Goal: Information Seeking & Learning: Learn about a topic

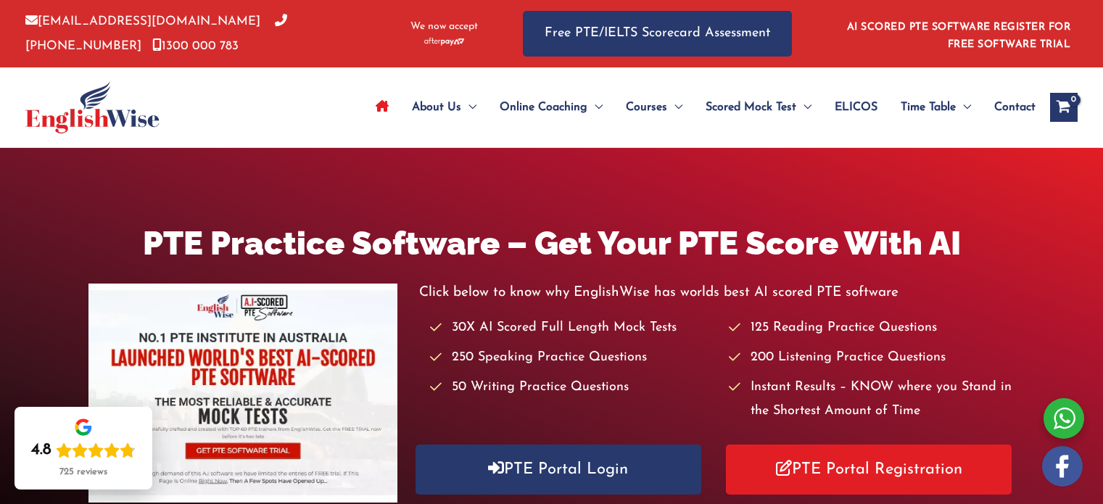
click at [575, 445] on link "PTE Portal Login" at bounding box center [559, 470] width 286 height 50
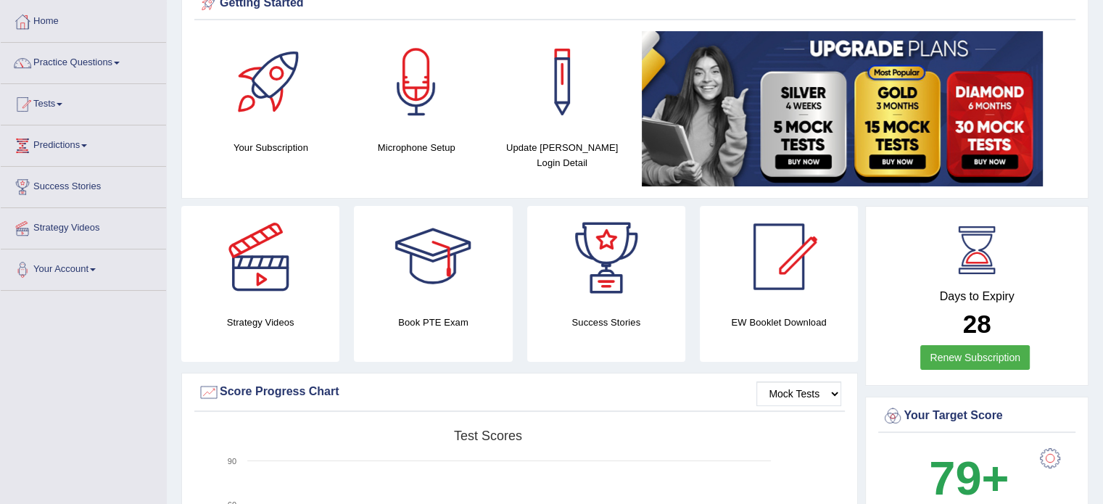
scroll to position [73, 0]
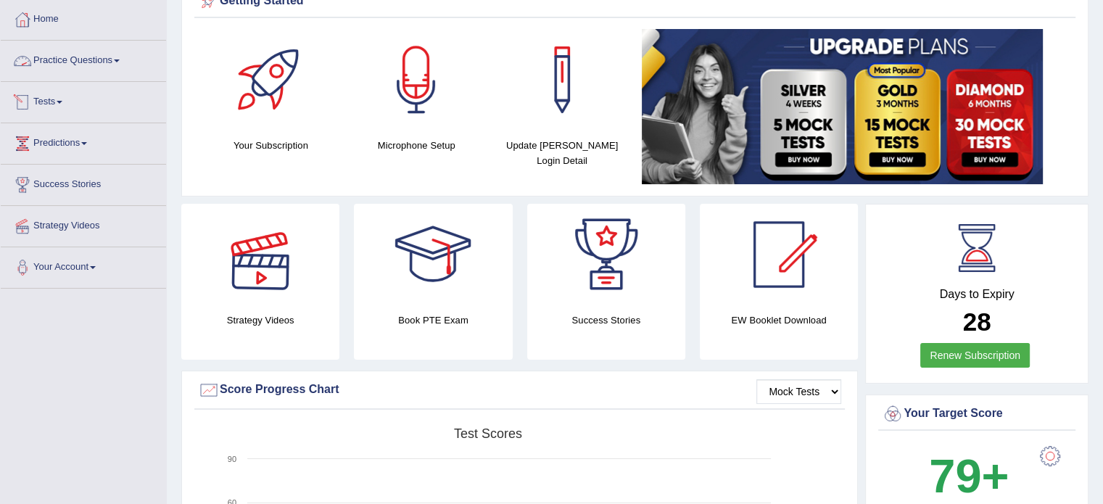
click at [110, 56] on link "Practice Questions" at bounding box center [83, 59] width 165 height 36
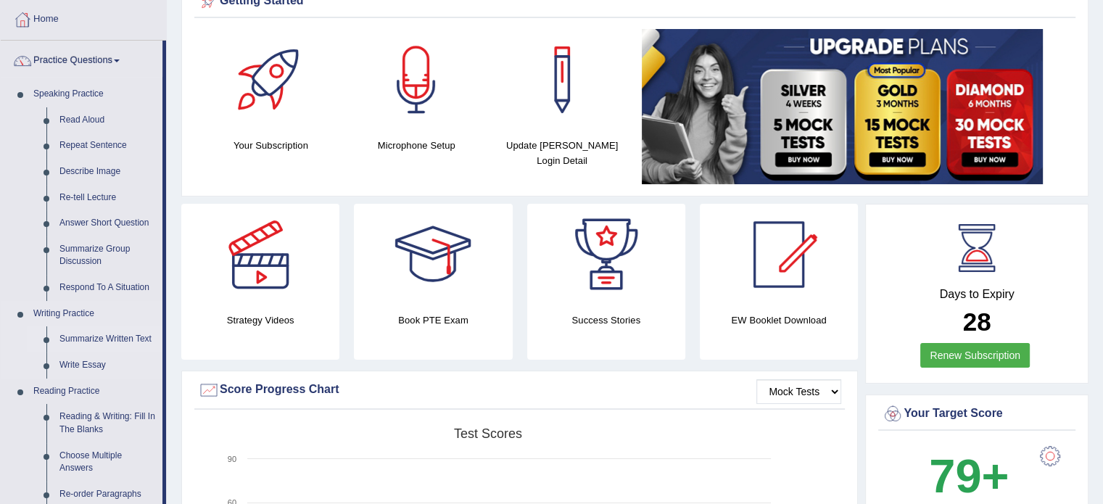
click at [99, 339] on link "Summarize Written Text" at bounding box center [108, 339] width 110 height 26
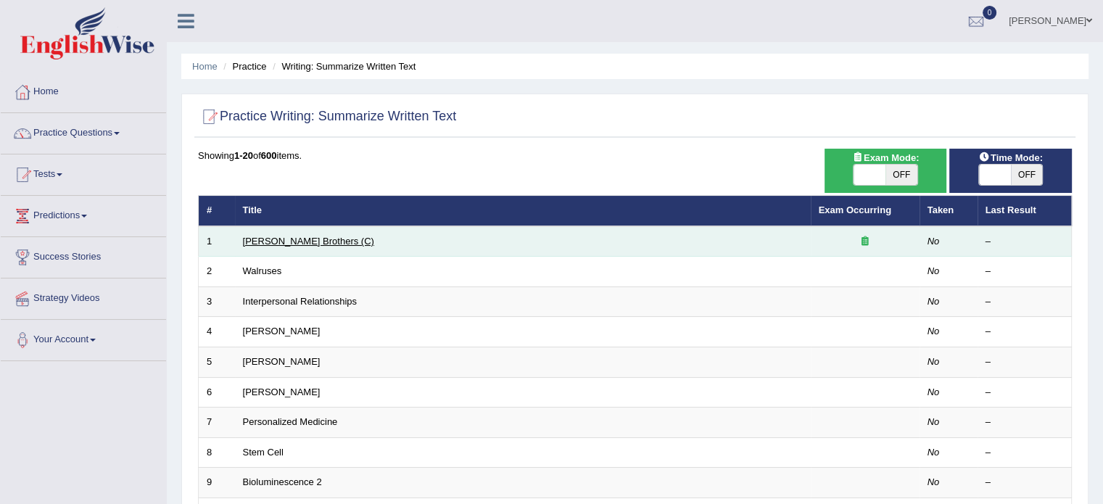
click at [299, 239] on link "[PERSON_NAME] Brothers (C)" at bounding box center [308, 241] width 131 height 11
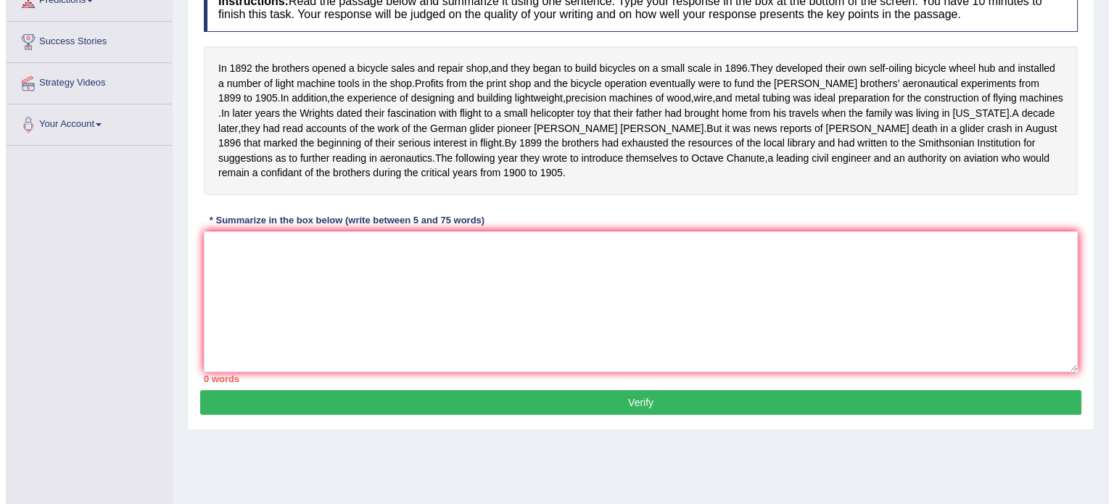
scroll to position [218, 0]
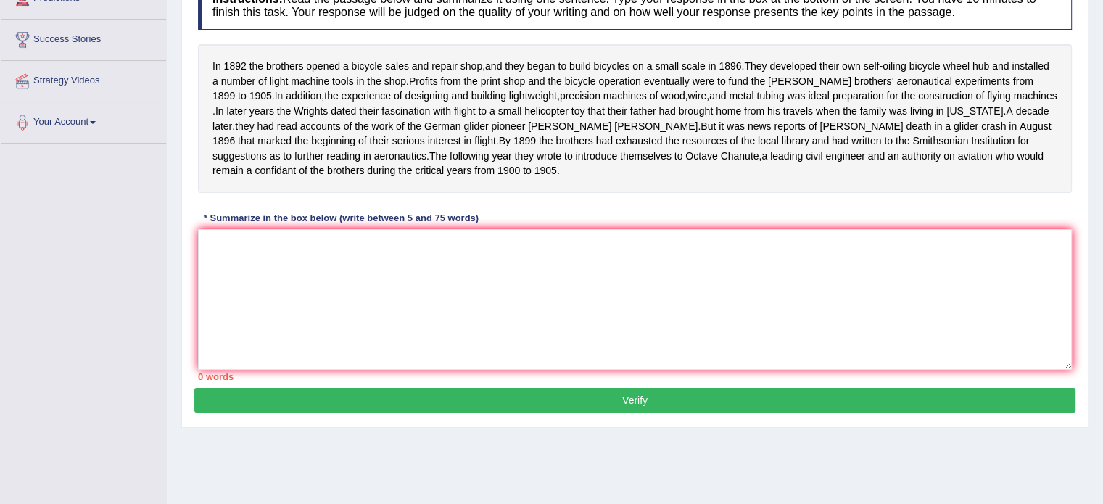
drag, startPoint x: 207, startPoint y: 92, endPoint x: 218, endPoint y: 95, distance: 11.3
click at [218, 95] on div "In [DATE] the brothers opened a bicycle sales and repair shop , and they began …" at bounding box center [635, 118] width 874 height 149
click at [210, 94] on div "In [DATE] the brothers opened a bicycle sales and repair shop , and they began …" at bounding box center [635, 118] width 874 height 149
drag, startPoint x: 207, startPoint y: 65, endPoint x: 221, endPoint y: 66, distance: 14.6
click at [221, 66] on div "In [DATE] the brothers opened a bicycle sales and repair shop , and they began …" at bounding box center [635, 118] width 874 height 149
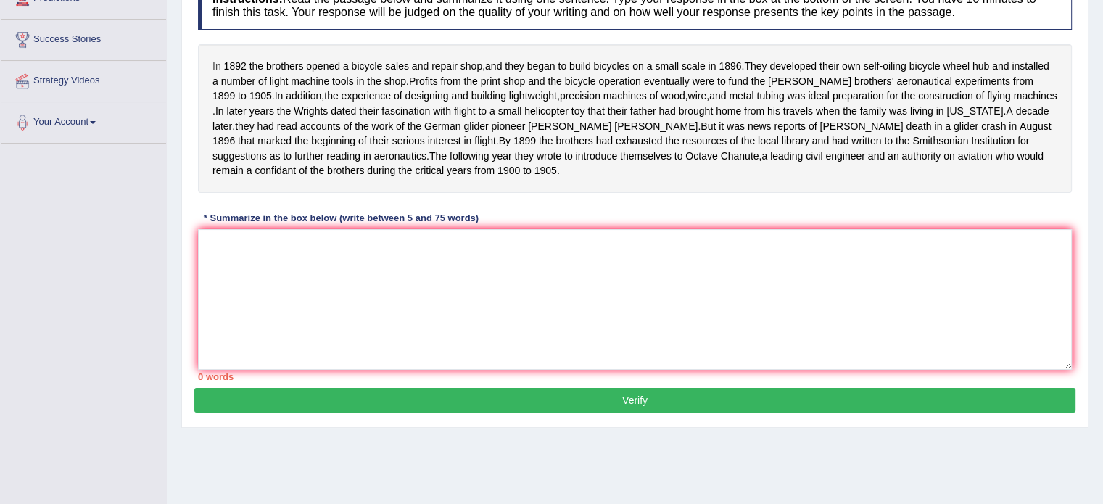
click at [215, 66] on span "In" at bounding box center [217, 66] width 9 height 15
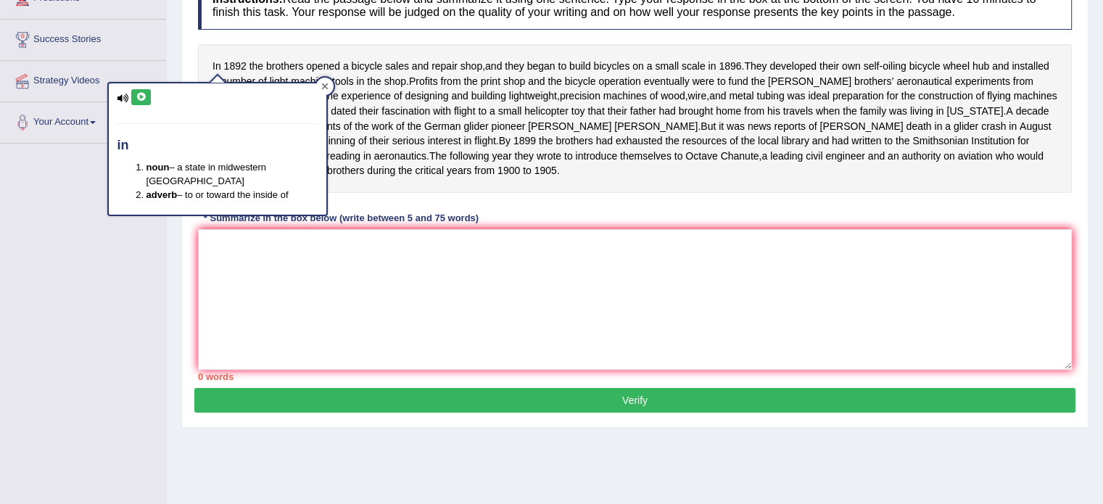
click at [322, 85] on icon at bounding box center [324, 86] width 7 height 7
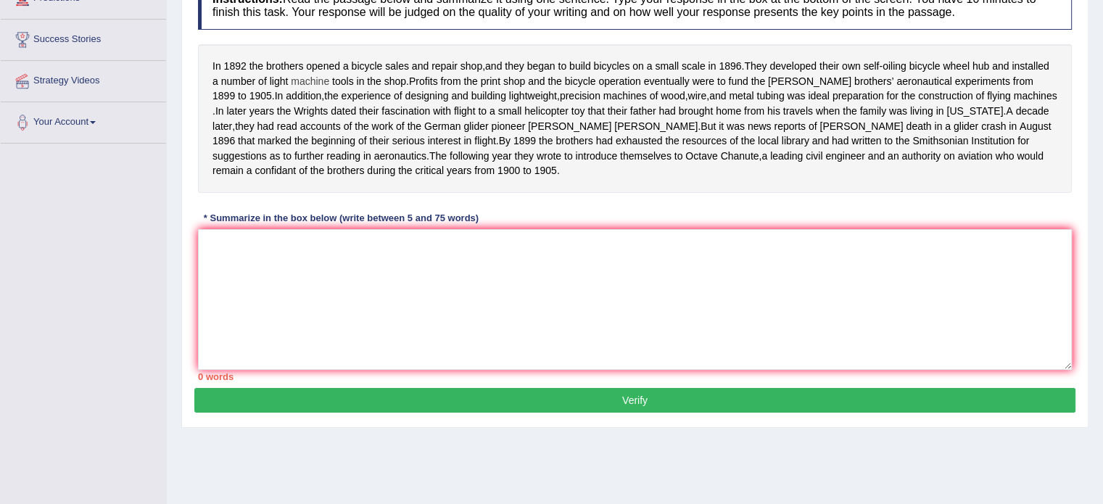
drag, startPoint x: 209, startPoint y: 65, endPoint x: 302, endPoint y: 78, distance: 93.8
click at [302, 78] on div "In 1892 the brothers opened a bicycle sales and repair shop , and they began to…" at bounding box center [635, 118] width 874 height 149
click at [284, 287] on textarea at bounding box center [635, 299] width 874 height 141
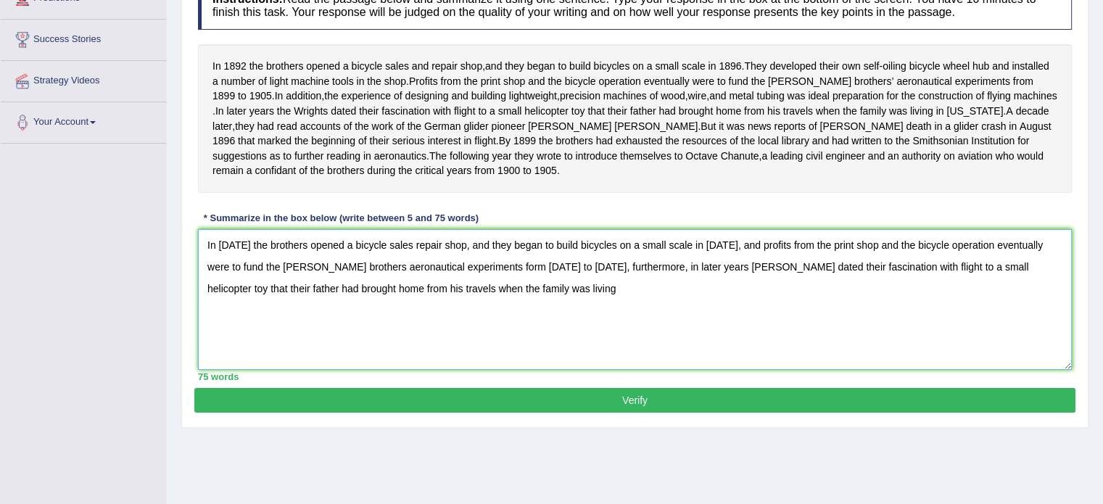
drag, startPoint x: 459, startPoint y: 279, endPoint x: 517, endPoint y: 279, distance: 58.0
click at [517, 279] on textarea "In 1892 the brothers opened a bicycle sales repair shop, and they began to buil…" at bounding box center [635, 299] width 874 height 141
click at [475, 298] on textarea "In 1892 the brothers opened a bicycle sales repair shop, and they began to buil…" at bounding box center [635, 299] width 874 height 141
click at [452, 260] on textarea "In 1892 the brothers opened a bicycle sales repair shop, and they began to buil…" at bounding box center [635, 299] width 874 height 141
click at [407, 258] on textarea "In 1892 the brothers opened a bicycle sales repair shop, and they began to buil…" at bounding box center [635, 299] width 874 height 141
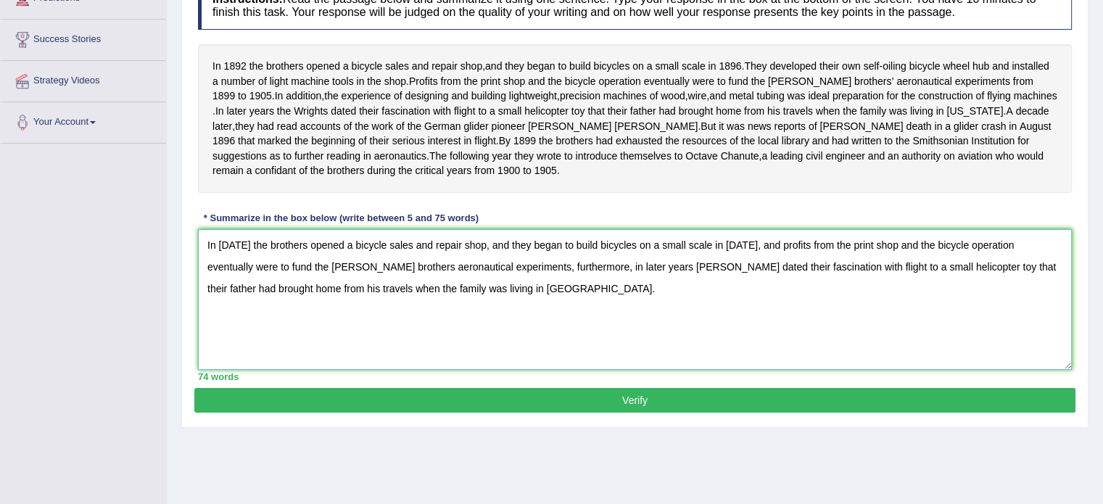
type textarea "In [DATE] the brothers opened a bicycle sales and repair shop, and they began t…"
click at [494, 411] on button "Verify" at bounding box center [634, 400] width 881 height 25
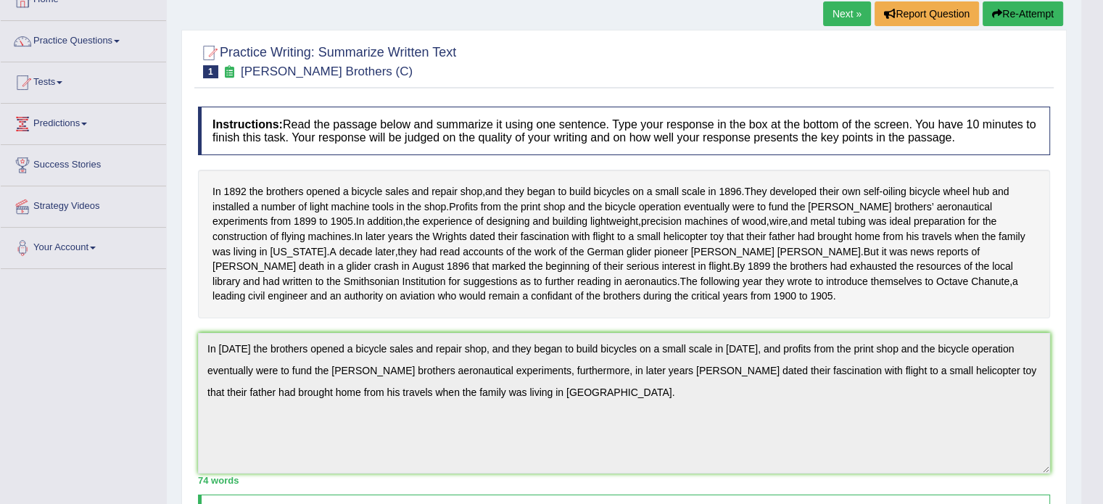
scroll to position [90, 0]
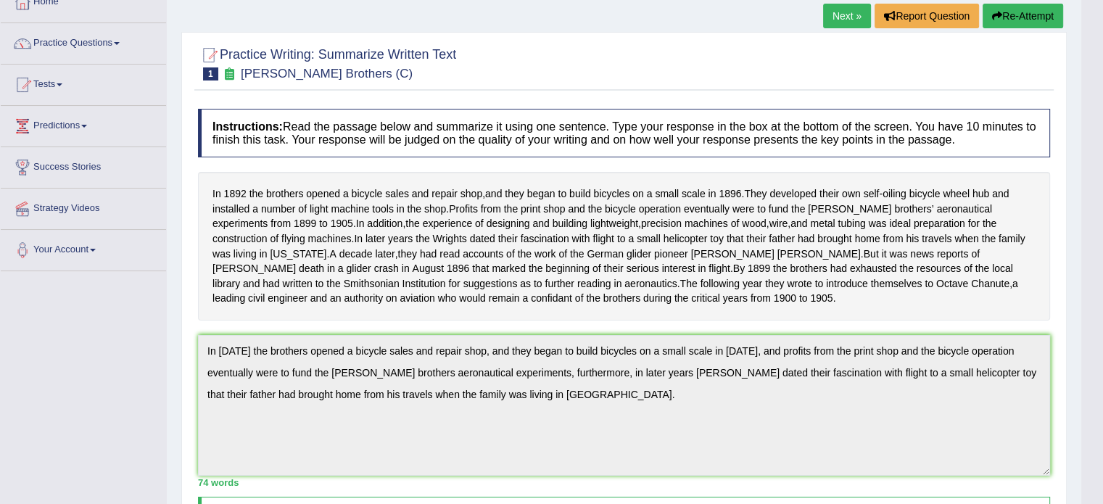
drag, startPoint x: 209, startPoint y: 190, endPoint x: 301, endPoint y: 246, distance: 107.7
click at [292, 245] on div "In 1892 the brothers opened a bicycle sales and repair shop , and they began to…" at bounding box center [624, 246] width 852 height 149
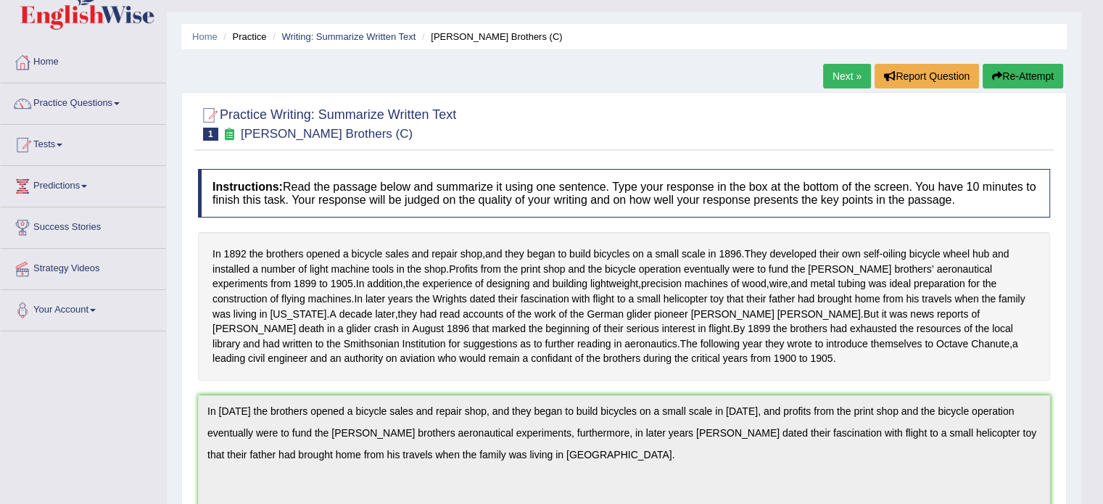
scroll to position [0, 0]
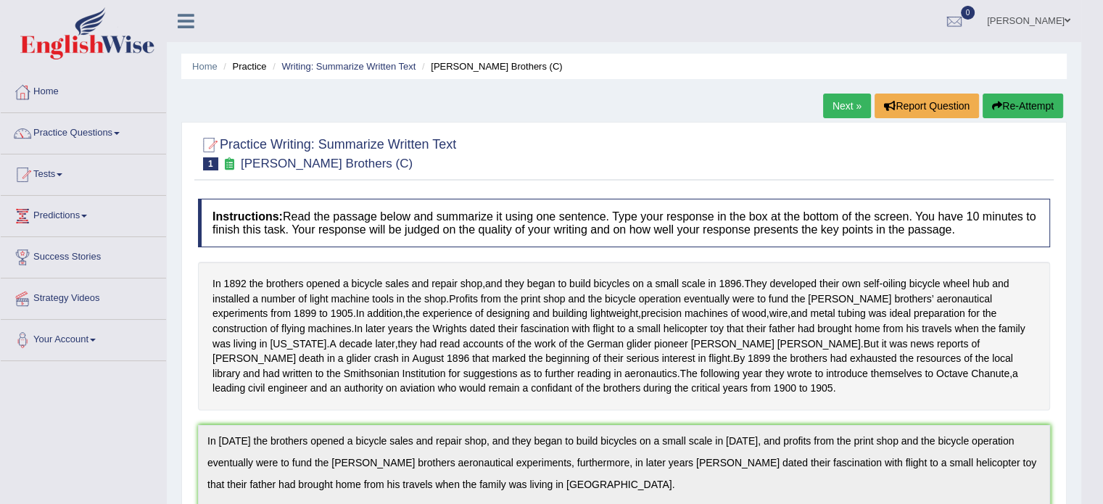
click at [1007, 106] on button "Re-Attempt" at bounding box center [1023, 106] width 81 height 25
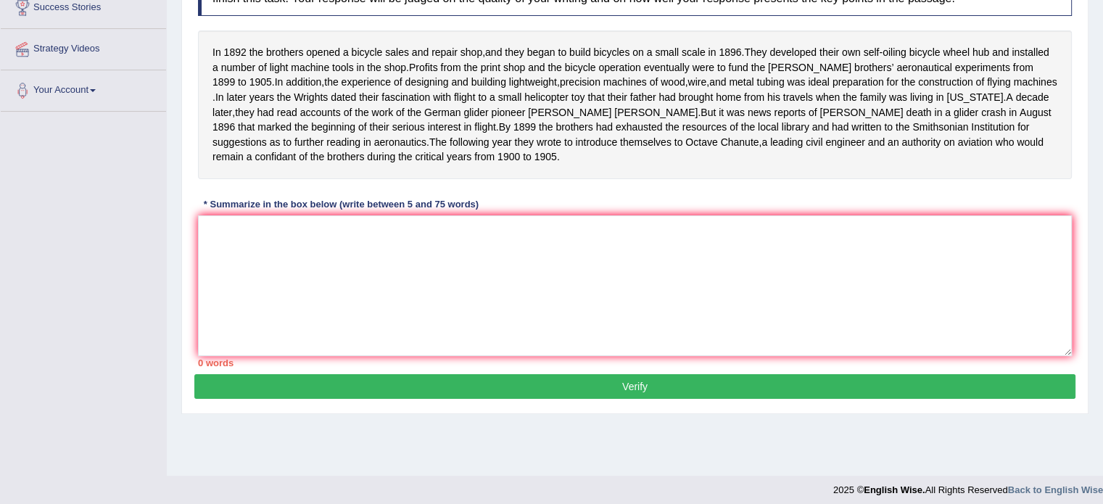
scroll to position [258, 0]
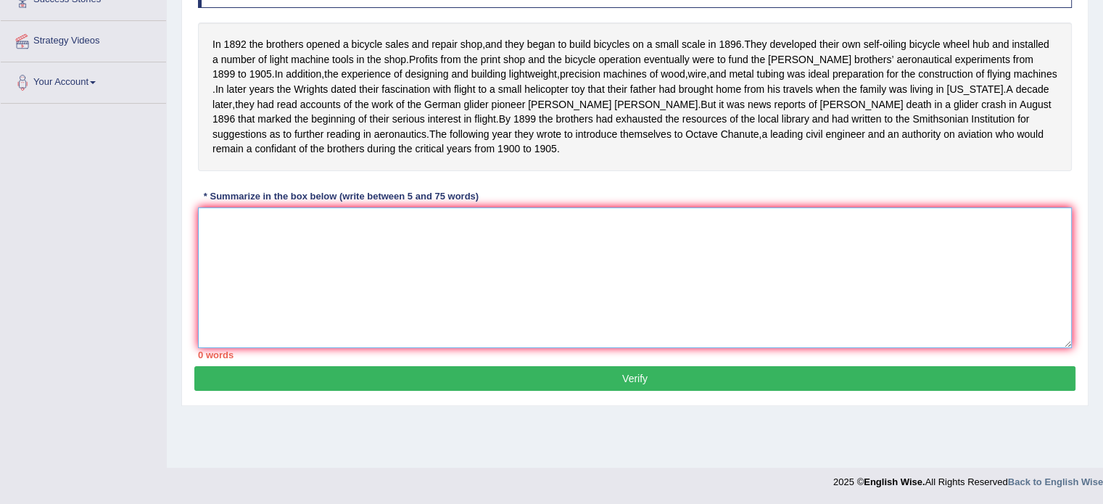
click at [427, 299] on textarea at bounding box center [635, 277] width 874 height 141
paste textarea "In [DATE] the brothers opened a bicycle sales and repair shop, and they began t…"
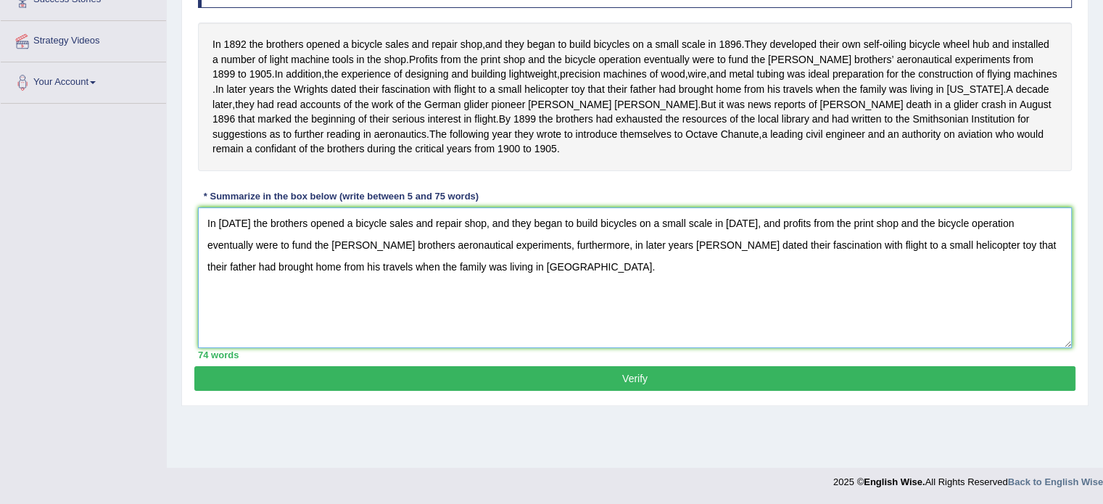
click at [410, 278] on textarea "In [DATE] the brothers opened a bicycle sales and repair shop, and they began t…" at bounding box center [635, 277] width 874 height 141
type textarea "In [DATE] the brothers opened a bicycle sales and repair shop, and they began t…"
click at [670, 388] on button "Verify" at bounding box center [634, 378] width 881 height 25
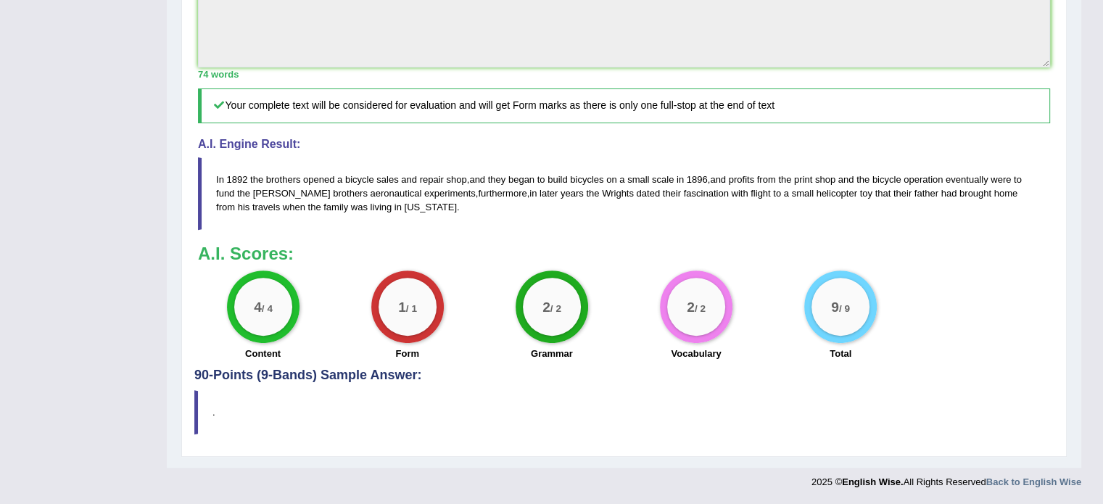
scroll to position [533, 0]
drag, startPoint x: 229, startPoint y: 378, endPoint x: 305, endPoint y: 377, distance: 75.5
click at [305, 377] on h4 "90-Points (9-Bands) Sample Answer:" at bounding box center [624, 36] width 860 height 694
